Goal: Information Seeking & Learning: Learn about a topic

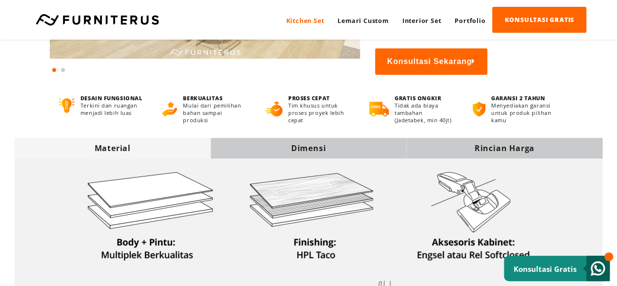
scroll to position [244, 0]
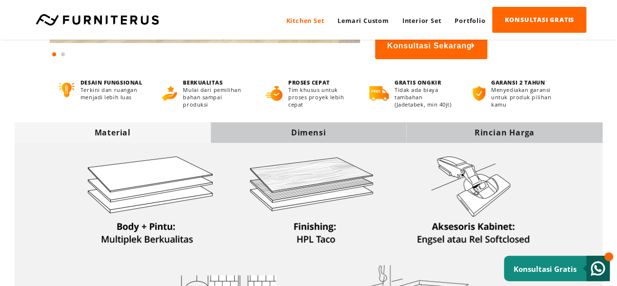
click at [319, 128] on div "Dimensi" at bounding box center [309, 132] width 196 height 21
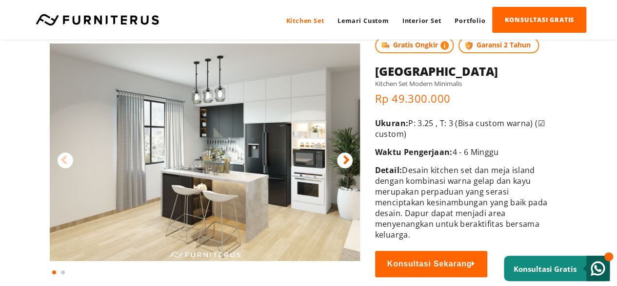
scroll to position [49, 0]
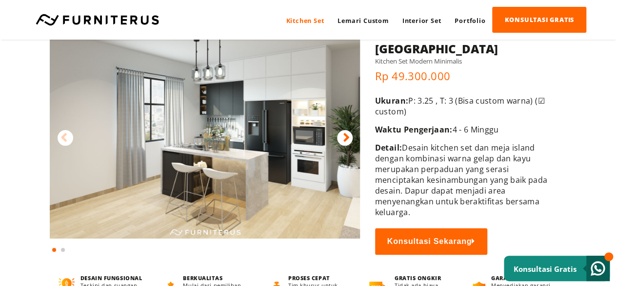
click at [340, 141] on div at bounding box center [345, 138] width 16 height 16
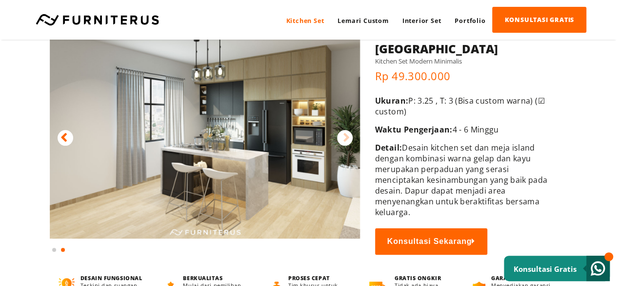
click at [72, 139] on div at bounding box center [66, 138] width 16 height 16
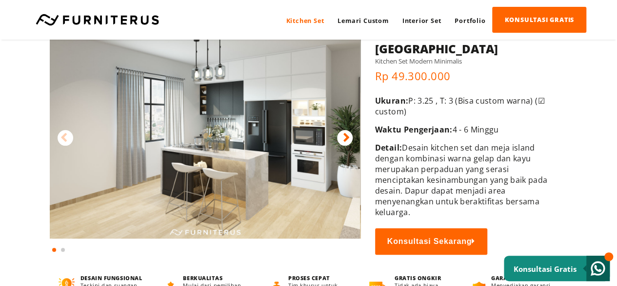
click at [72, 139] on div at bounding box center [66, 138] width 16 height 16
click at [342, 143] on div at bounding box center [345, 138] width 16 height 16
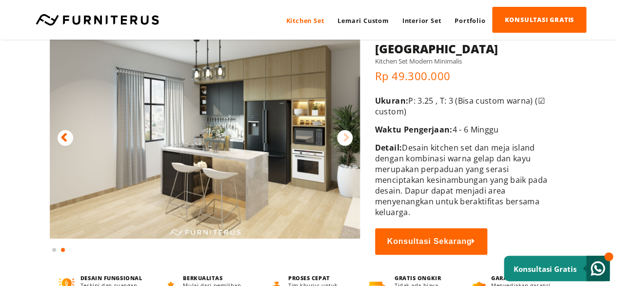
click at [342, 143] on div at bounding box center [345, 138] width 16 height 16
click at [343, 141] on icon at bounding box center [346, 137] width 7 height 14
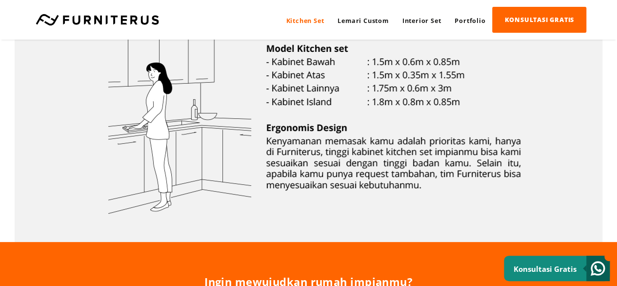
scroll to position [342, 0]
